Goal: Information Seeking & Learning: Learn about a topic

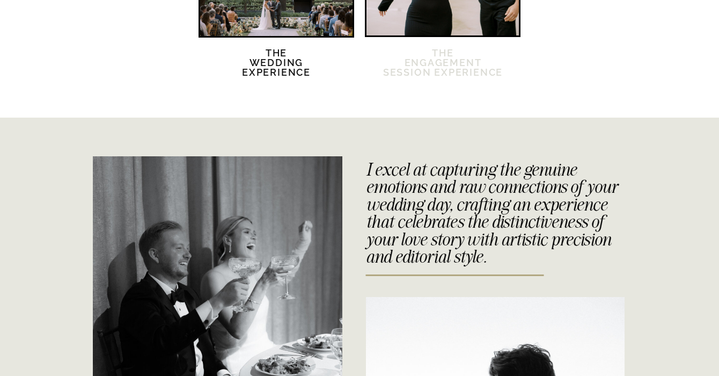
scroll to position [2067, 0]
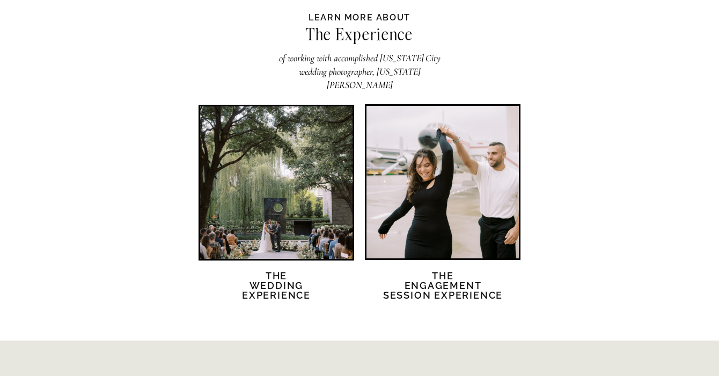
click at [304, 180] on div at bounding box center [276, 182] width 152 height 152
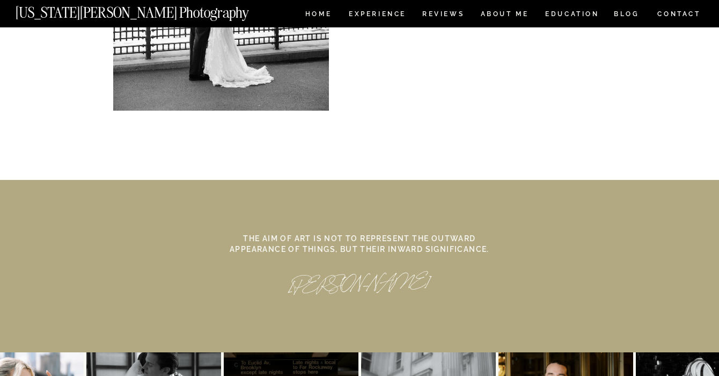
scroll to position [5064, 0]
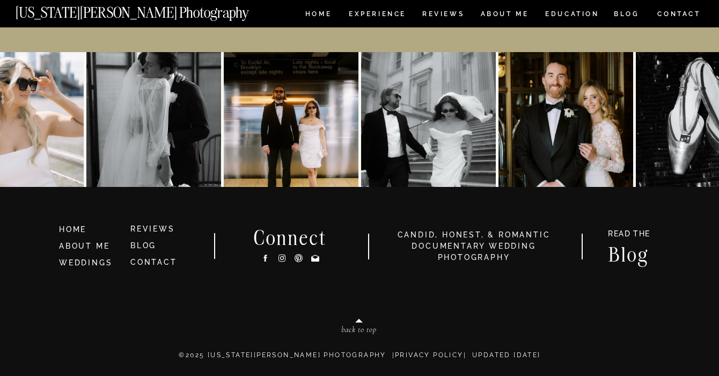
click at [281, 257] on icon at bounding box center [281, 257] width 9 height 11
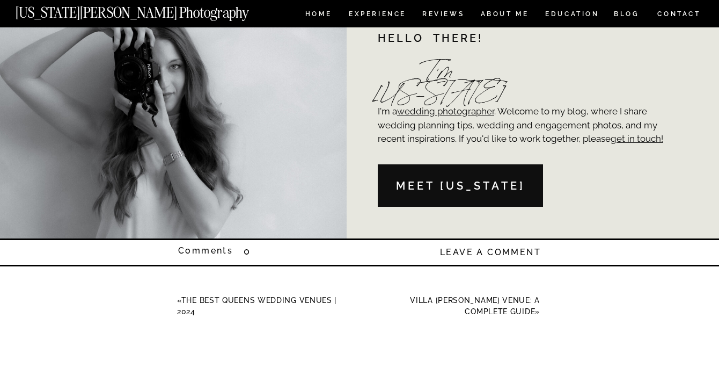
scroll to position [2647, 0]
